Goal: Check status: Check status

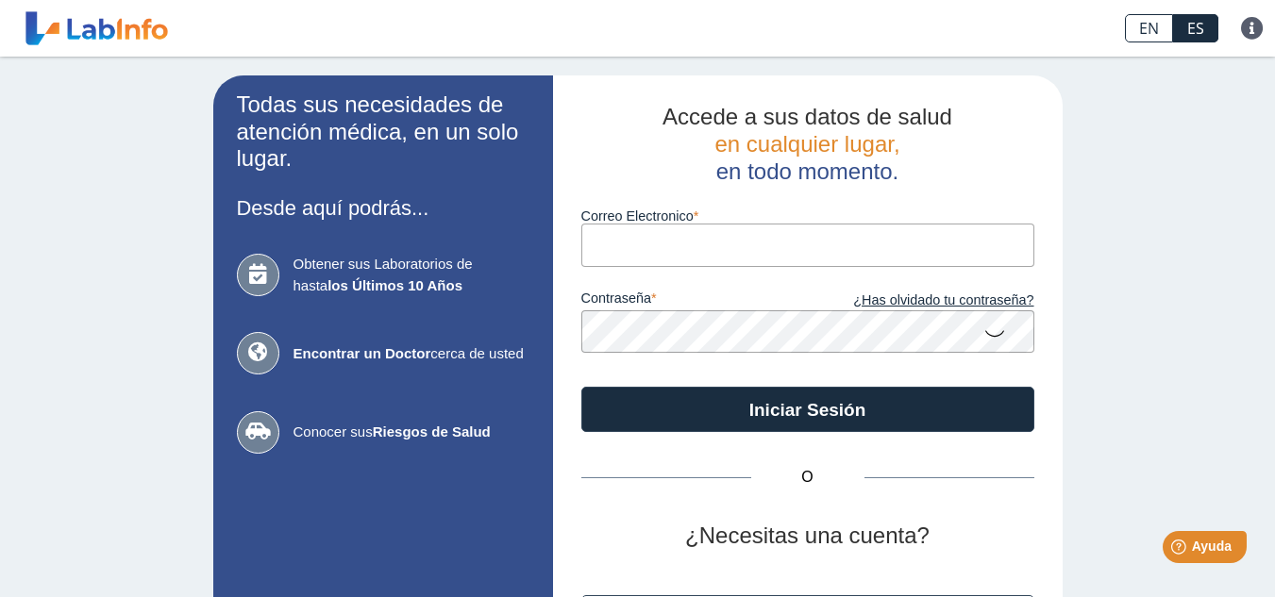
drag, startPoint x: 0, startPoint y: 0, endPoint x: 828, endPoint y: 227, distance: 858.2
click at [828, 227] on input "Correo Electronico" at bounding box center [807, 245] width 453 height 42
type input "[EMAIL_ADDRESS][DOMAIN_NAME]"
click at [994, 332] on icon at bounding box center [994, 332] width 23 height 37
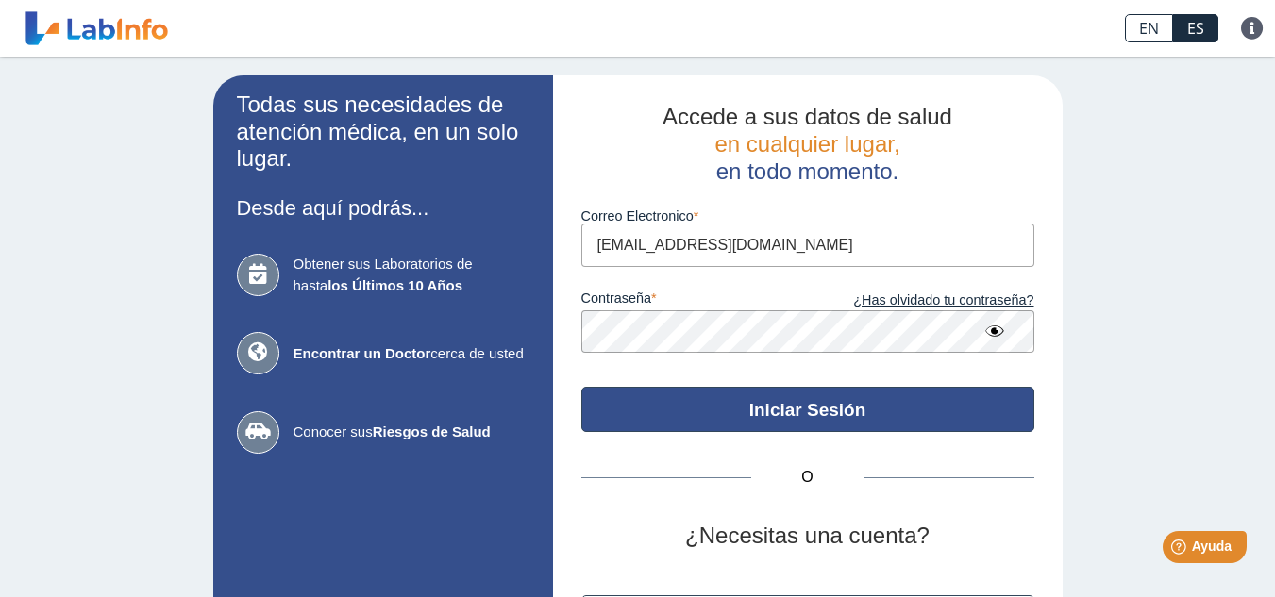
click at [740, 420] on button "Iniciar Sesión" at bounding box center [807, 409] width 453 height 45
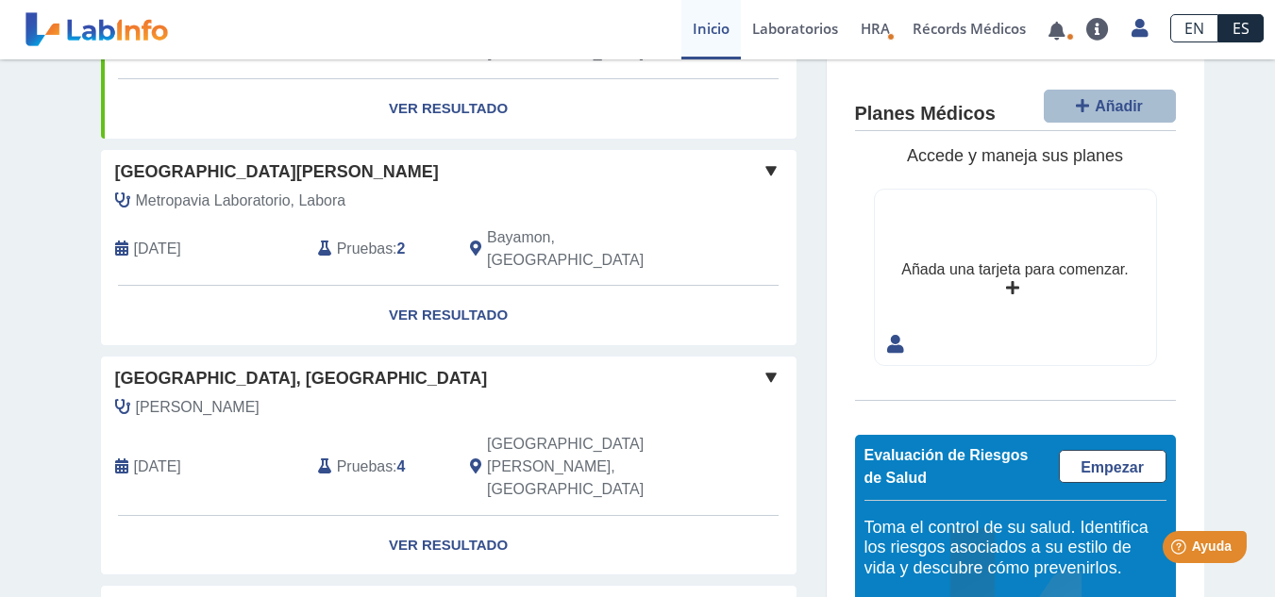
click at [334, 190] on span "Metropavia Laboratorio, Labora" at bounding box center [241, 201] width 210 height 23
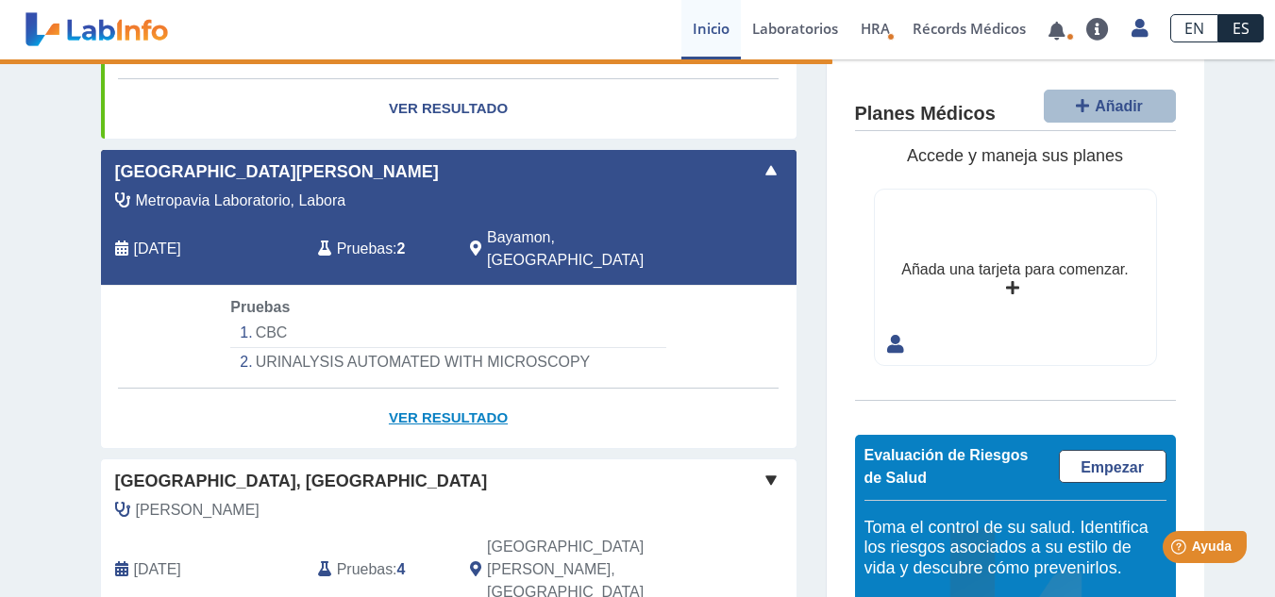
click at [431, 389] on link "Ver Resultado" at bounding box center [448, 418] width 695 height 59
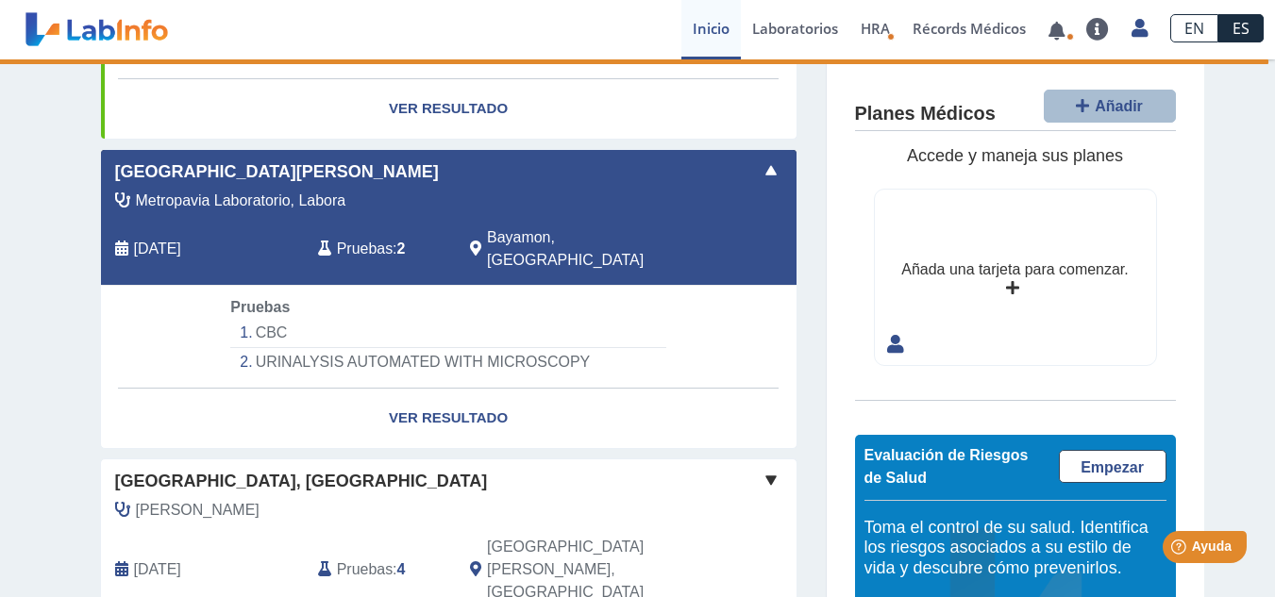
click at [575, 226] on div "Bayamon, [GEOGRAPHIC_DATA]" at bounding box center [583, 248] width 254 height 45
click at [470, 389] on link "Ver Resultado" at bounding box center [448, 418] width 695 height 59
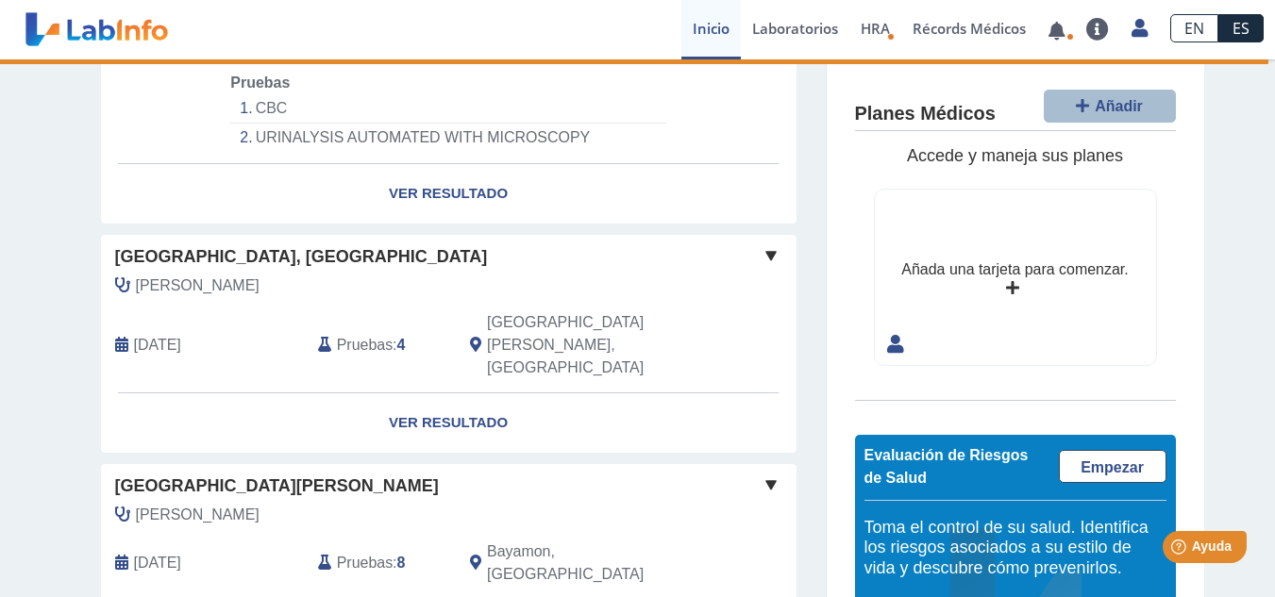
scroll to position [734, 0]
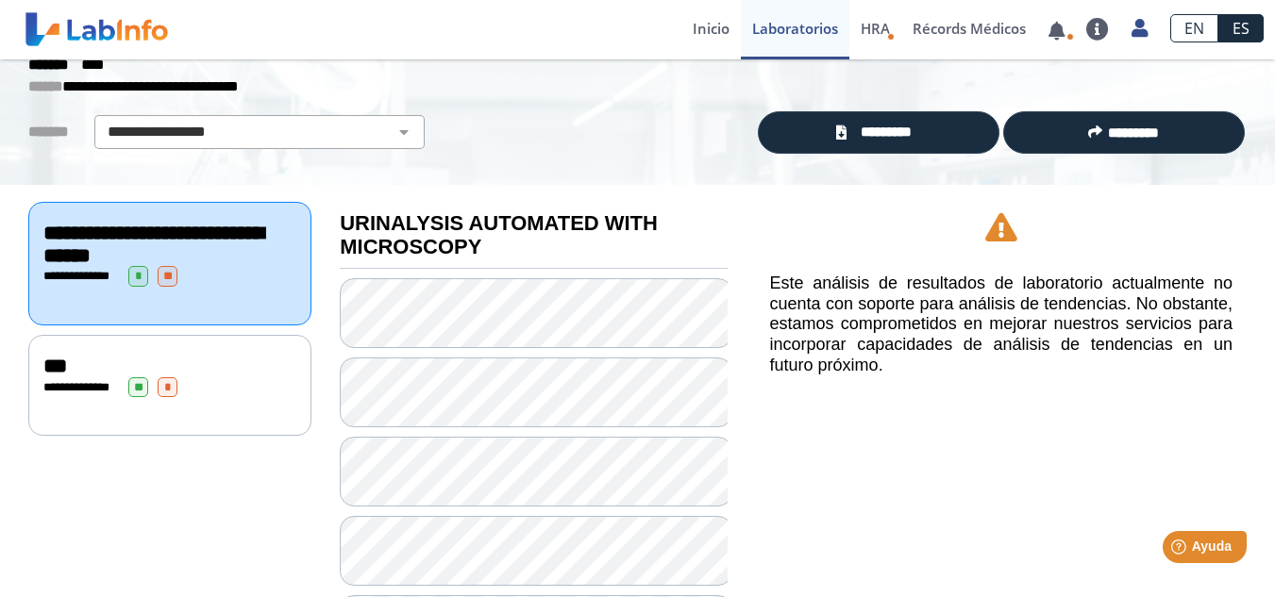
scroll to position [55, 0]
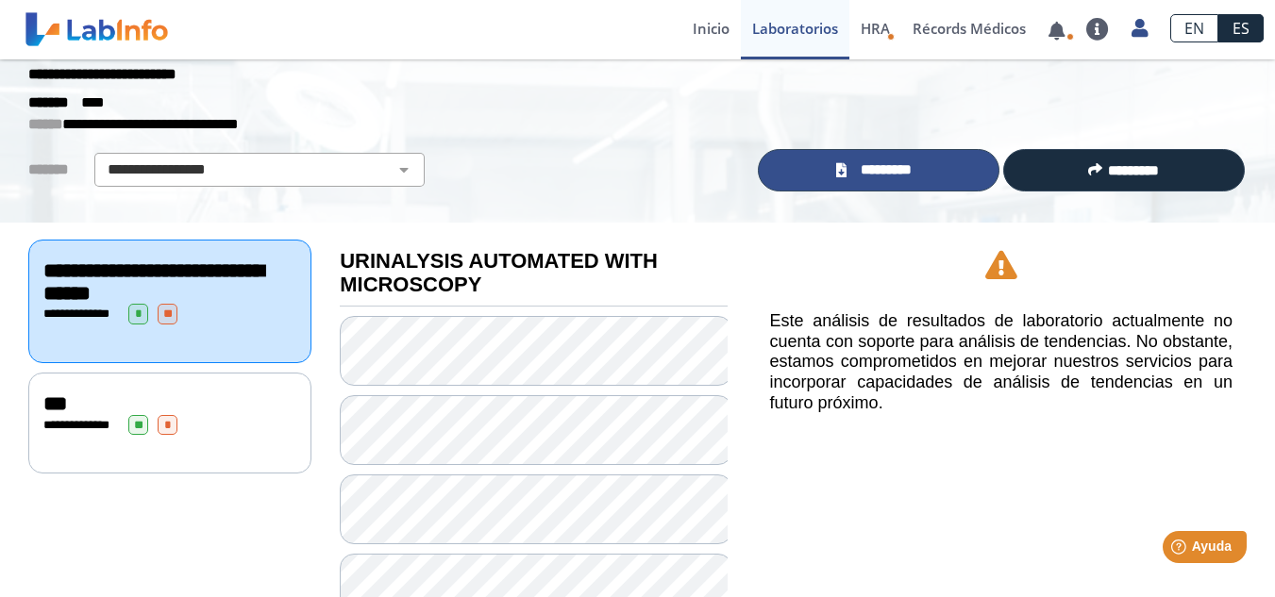
click at [911, 167] on span "*********" at bounding box center [886, 170] width 69 height 22
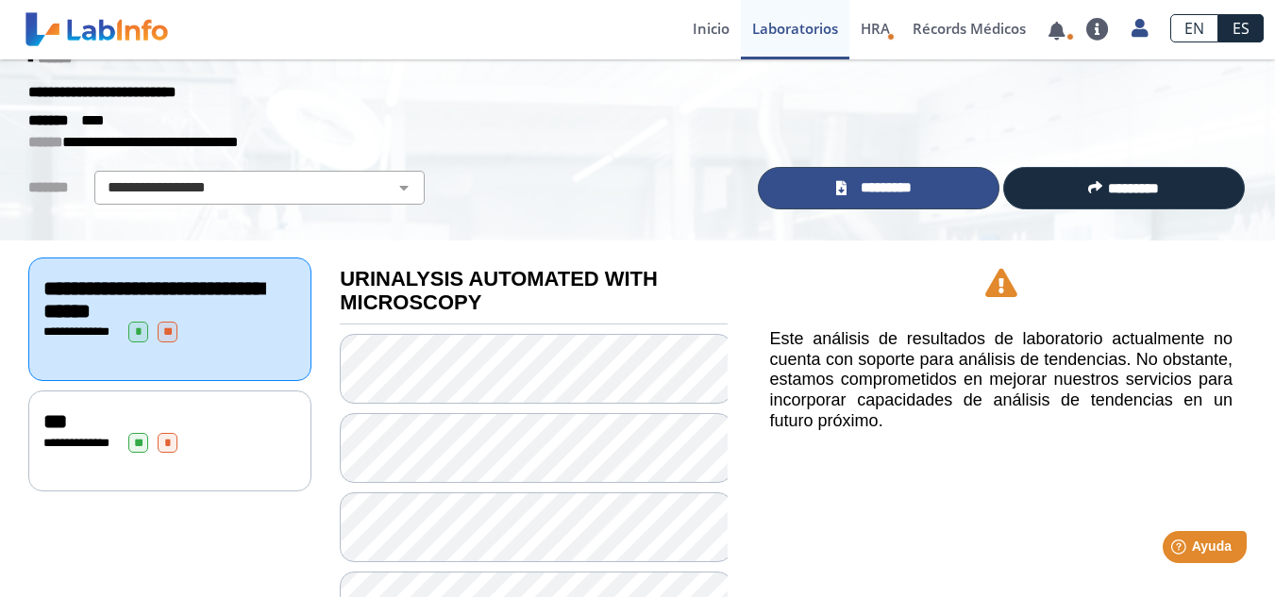
scroll to position [0, 0]
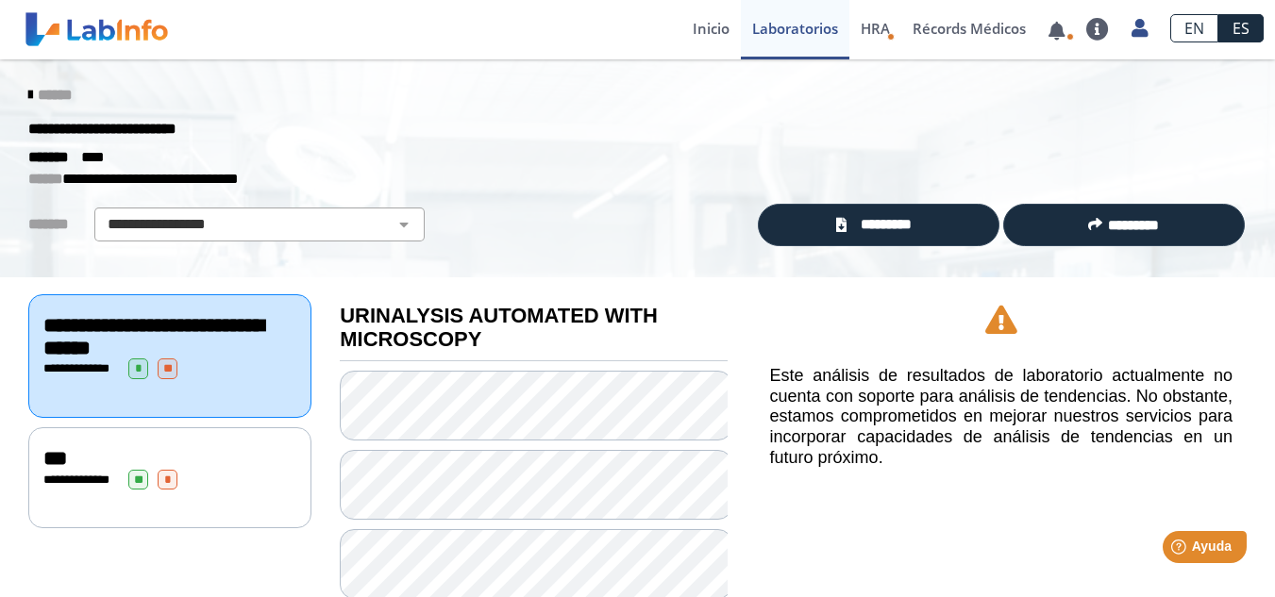
click at [246, 381] on div "**********" at bounding box center [169, 356] width 283 height 124
